Goal: Task Accomplishment & Management: Complete application form

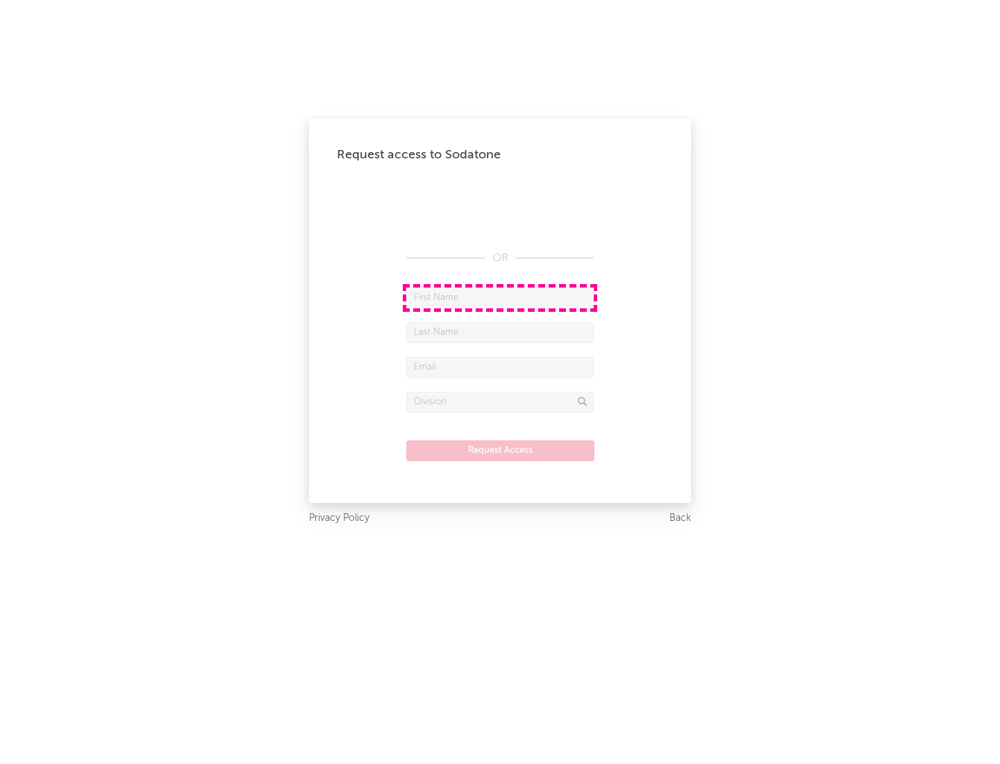
click at [500, 297] on input "text" at bounding box center [499, 297] width 187 height 21
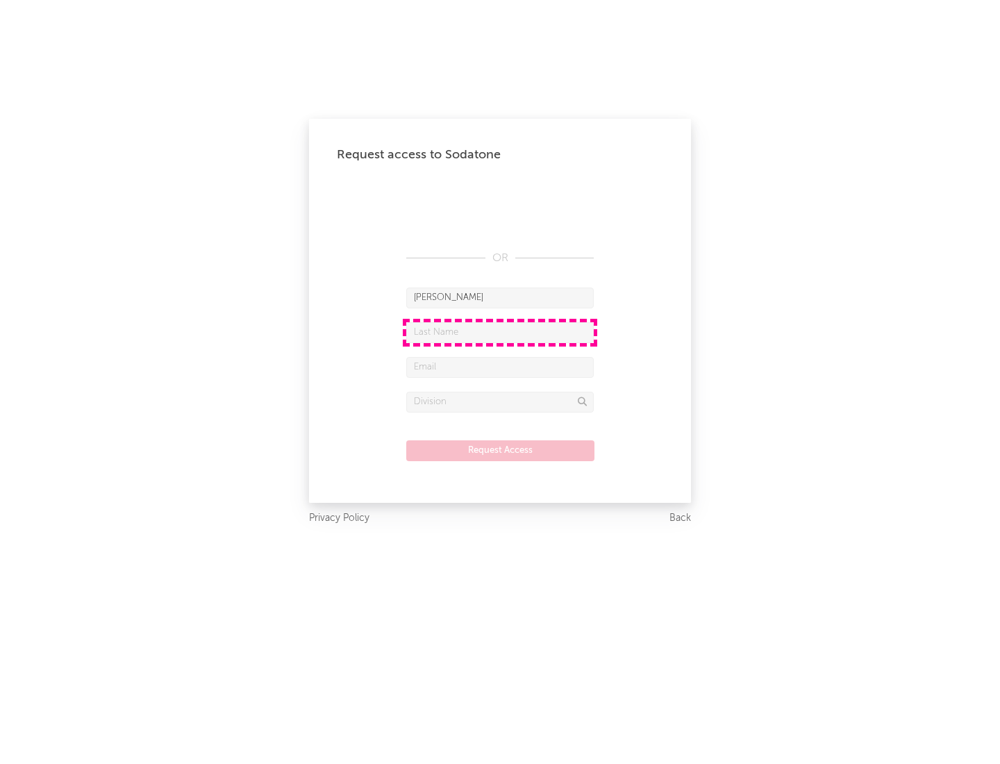
type input "[PERSON_NAME]"
click at [500, 332] on input "text" at bounding box center [499, 332] width 187 height 21
type input "[PERSON_NAME]"
click at [500, 367] on input "text" at bounding box center [499, 367] width 187 height 21
type input "[EMAIL_ADDRESS][DOMAIN_NAME]"
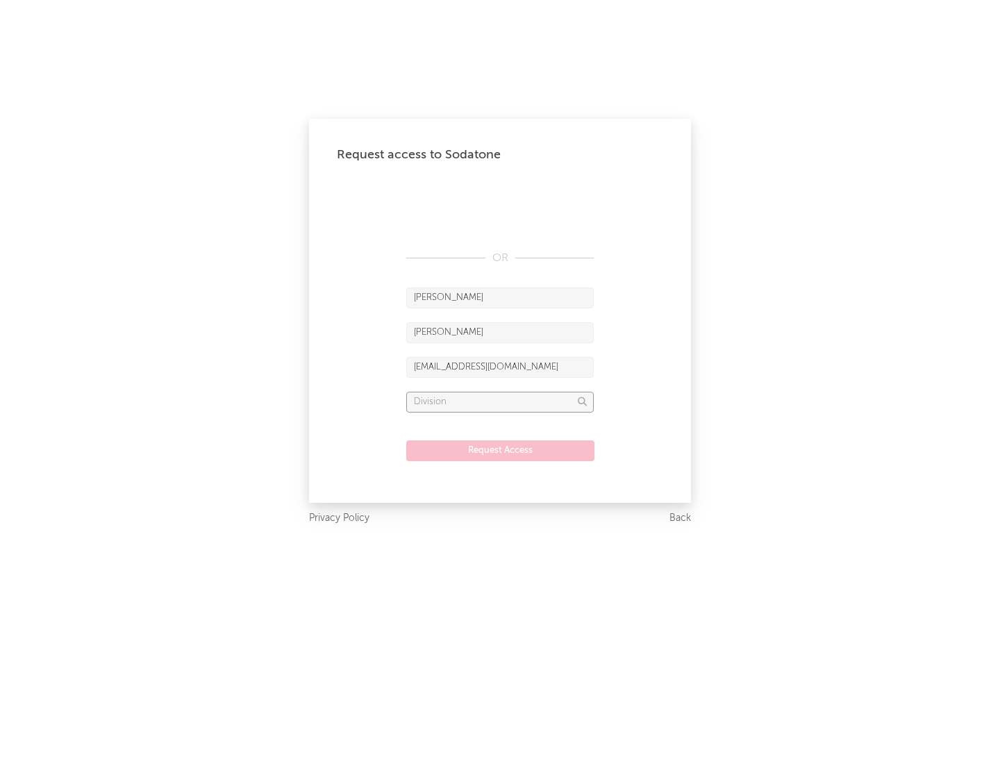
click at [500, 401] on input "text" at bounding box center [499, 402] width 187 height 21
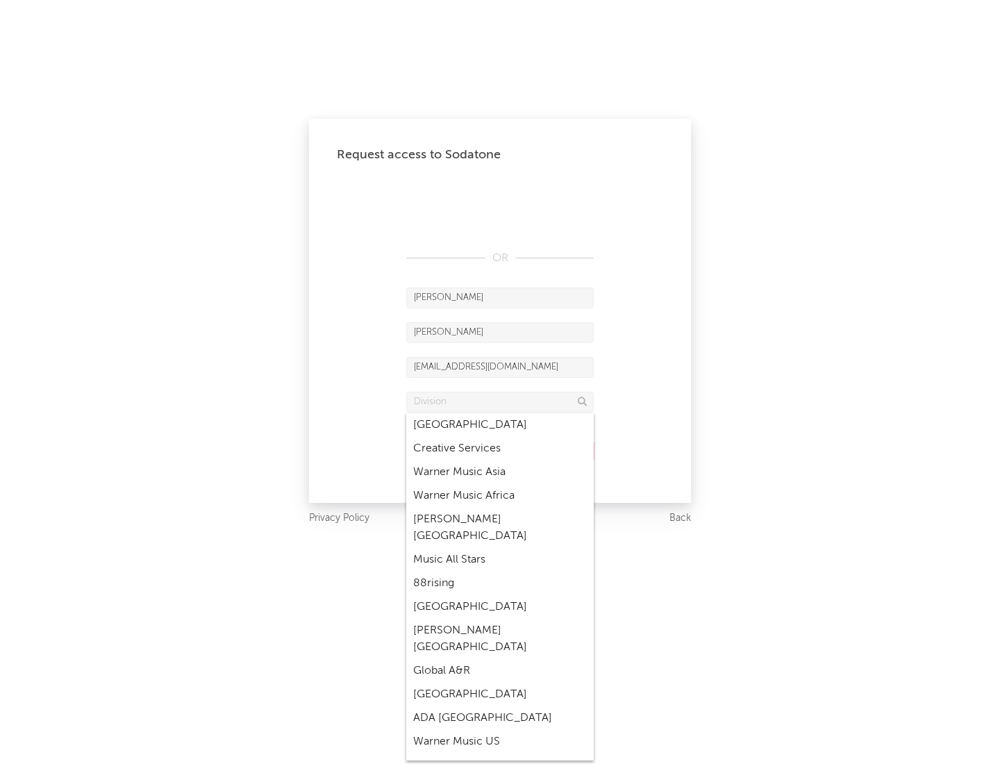
click at [500, 548] on div "Music All Stars" at bounding box center [499, 560] width 187 height 24
type input "Music All Stars"
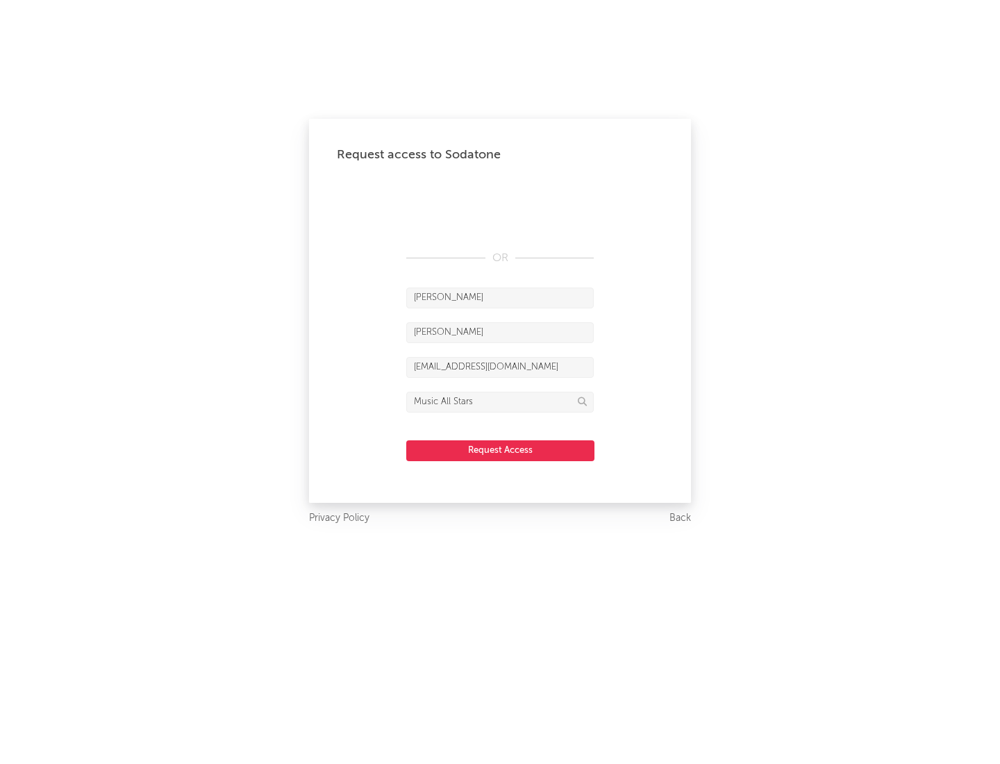
click at [500, 450] on button "Request Access" at bounding box center [500, 450] width 188 height 21
